Goal: Find specific page/section

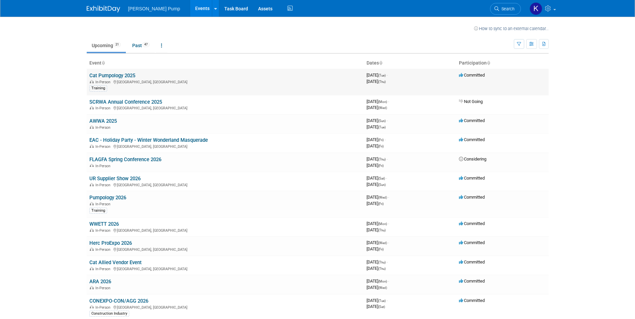
click at [110, 81] on span "In-Person" at bounding box center [103, 82] width 17 height 4
click at [100, 76] on link "Cat Pumpology 2025" at bounding box center [112, 76] width 46 height 6
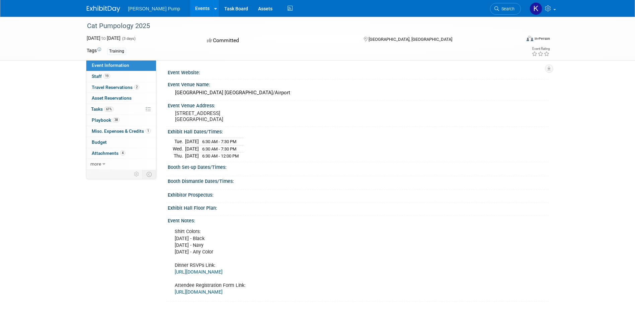
click at [118, 53] on div "Training" at bounding box center [116, 51] width 19 height 7
click at [115, 153] on span "Attachments 4" at bounding box center [108, 153] width 33 height 5
